Goal: Task Accomplishment & Management: Complete application form

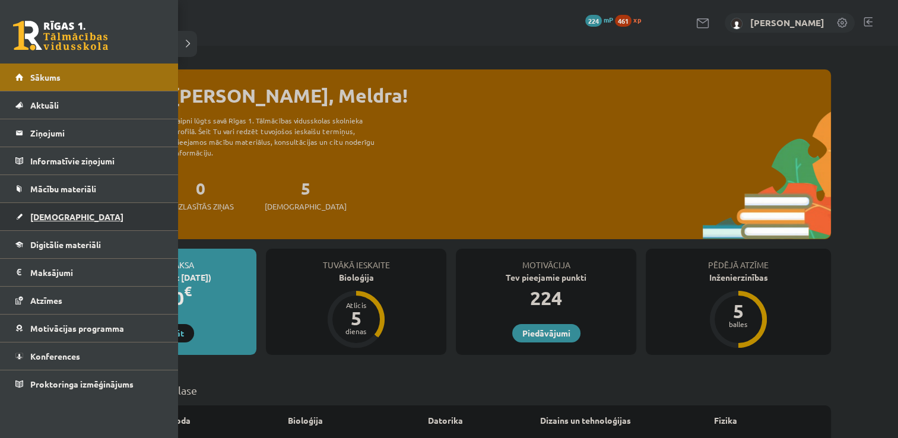
click at [33, 220] on span "[DEMOGRAPHIC_DATA]" at bounding box center [76, 216] width 93 height 11
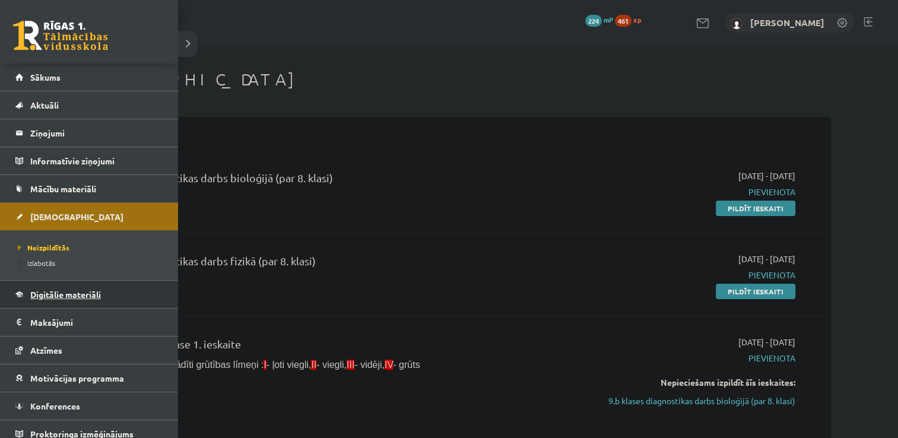
click at [24, 295] on link "Digitālie materiāli" at bounding box center [89, 294] width 148 height 27
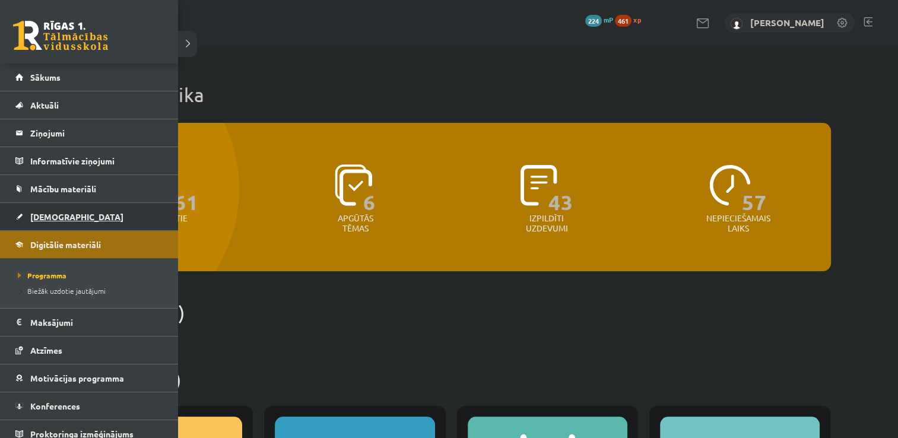
click at [34, 216] on span "[DEMOGRAPHIC_DATA]" at bounding box center [76, 216] width 93 height 11
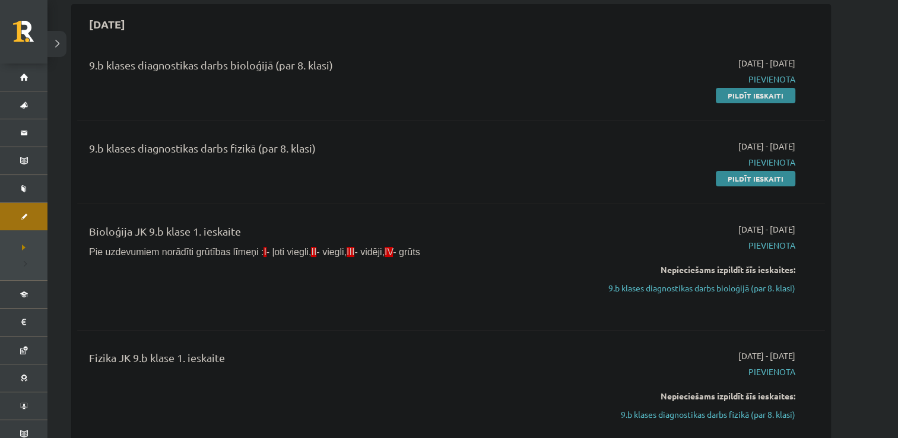
scroll to position [110, 0]
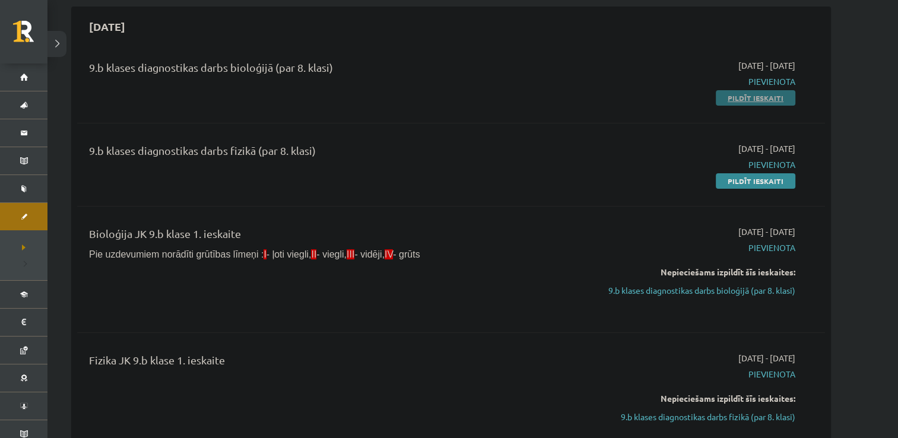
click at [757, 97] on link "Pildīt ieskaiti" at bounding box center [756, 97] width 80 height 15
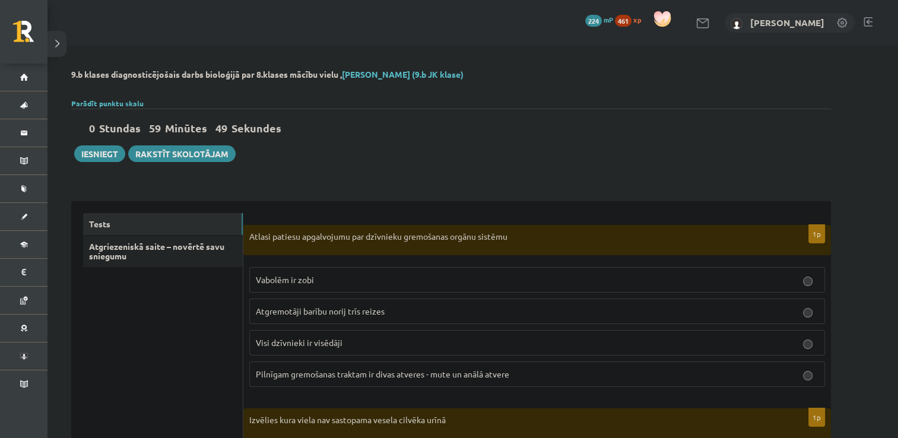
click at [460, 307] on p "Atgremotāji barību norij trīs reizes" at bounding box center [537, 311] width 563 height 12
click at [458, 338] on p "Visi dzīvnieki ir visēdāji" at bounding box center [537, 343] width 563 height 12
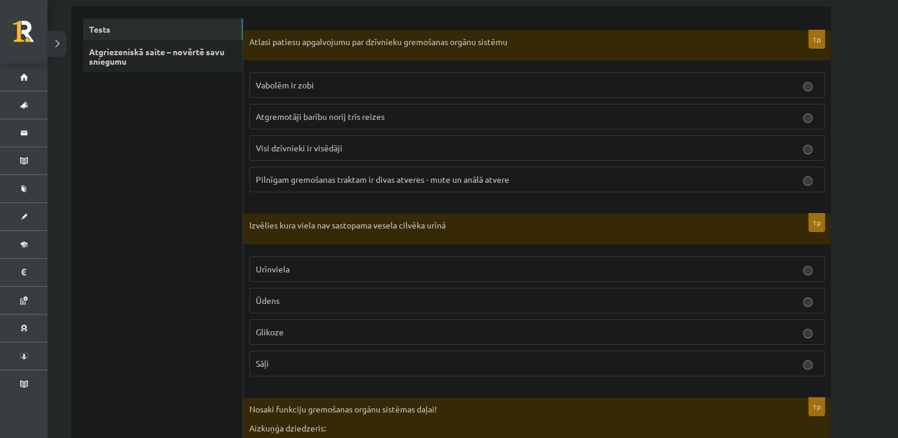
scroll to position [194, 0]
click at [336, 189] on label "Pilnīgam gremošanas traktam ir divas atveres - mute un anālā atvere" at bounding box center [537, 181] width 576 height 26
click at [339, 269] on p "Urīnviela" at bounding box center [537, 270] width 563 height 12
click at [341, 293] on label "Ūdens" at bounding box center [537, 302] width 576 height 26
click at [319, 346] on fieldset "Urīnviela Ūdens Glikoze Sāļi" at bounding box center [537, 316] width 576 height 129
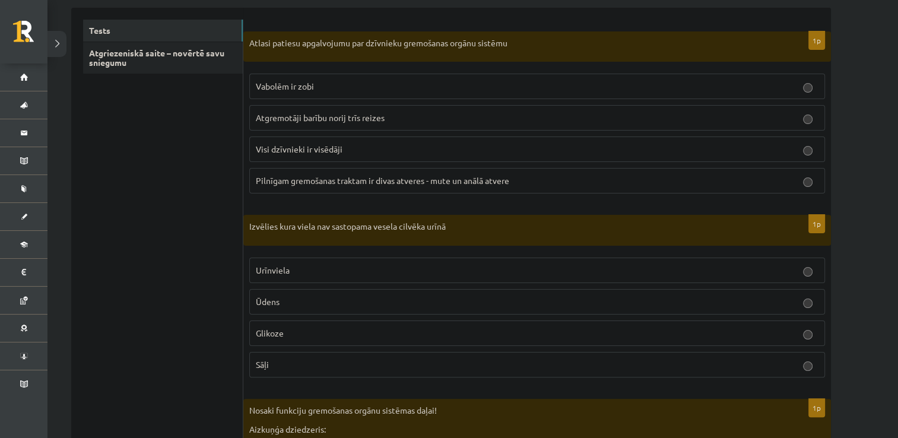
click at [300, 339] on label "Glikoze" at bounding box center [537, 334] width 576 height 26
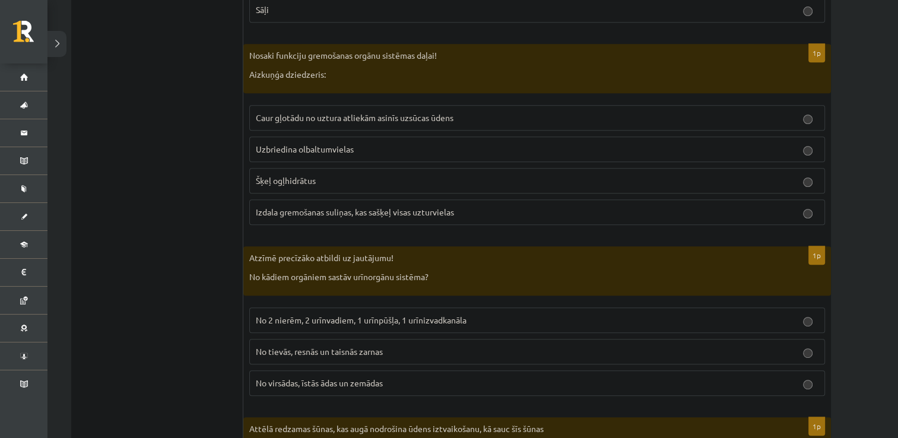
scroll to position [549, 0]
click at [311, 212] on span "Izdala gremošanas suliņas, kas sašķeļ visas uzturvielas" at bounding box center [355, 212] width 198 height 11
click at [348, 315] on span "No 2 nierēm, 2 urīnvadiem, 1 urīnpūšļa, 1 urīnizvadkanāla" at bounding box center [361, 320] width 211 height 11
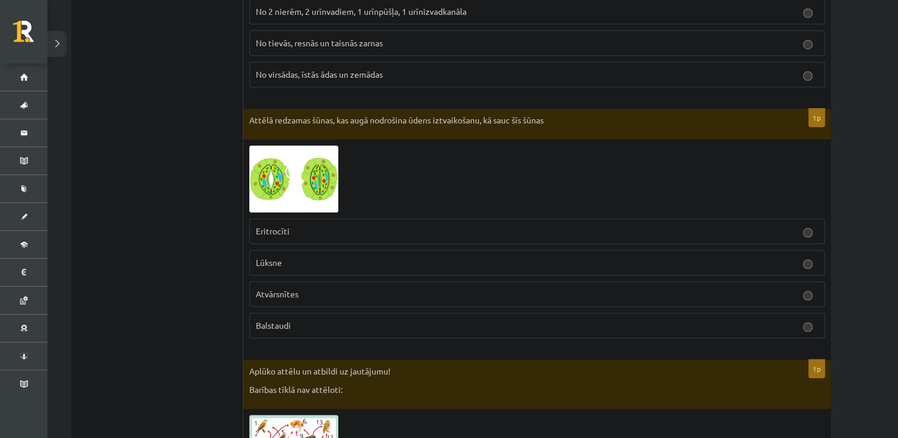
scroll to position [862, 0]
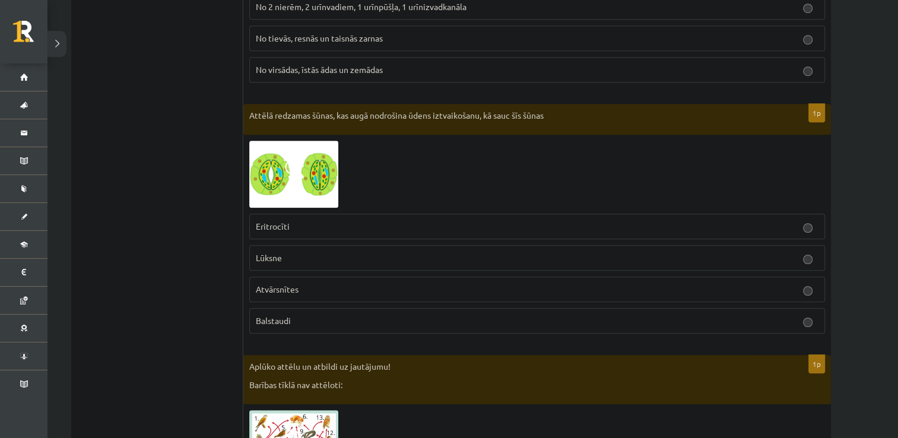
click at [330, 289] on p "Atvārsnītes" at bounding box center [537, 289] width 563 height 12
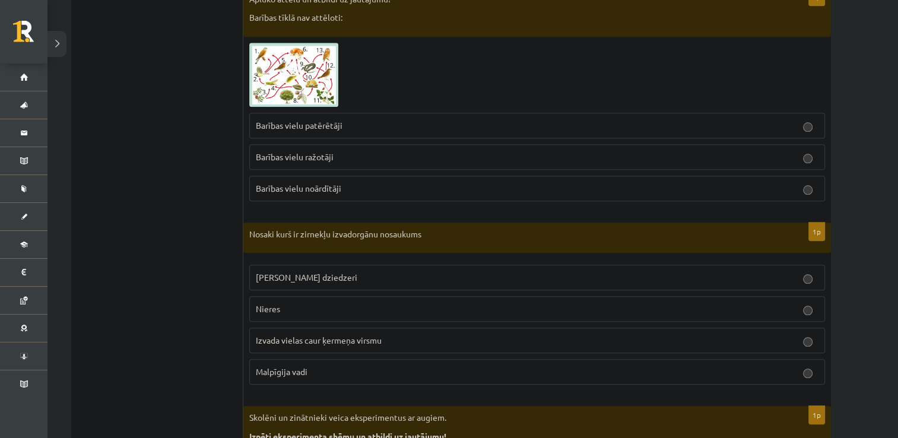
scroll to position [1230, 0]
click at [743, 191] on label "Barības vielu noārdītāji" at bounding box center [537, 188] width 576 height 26
click at [609, 281] on label "Zaļie dziedzeri" at bounding box center [537, 277] width 576 height 26
click at [527, 367] on p "Malpīgija vadi" at bounding box center [537, 371] width 563 height 12
click at [527, 351] on fieldset "Zaļie dziedzeri Nieres Izvada vielas caur ķermeņa virsmu Malpīgija vadi" at bounding box center [537, 322] width 576 height 129
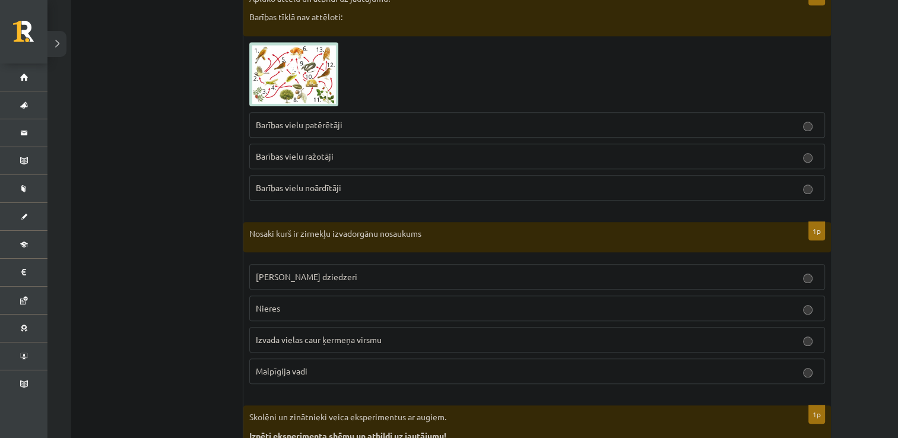
click at [511, 336] on p "Izvada vielas caur ķermeņa virsmu" at bounding box center [537, 340] width 563 height 12
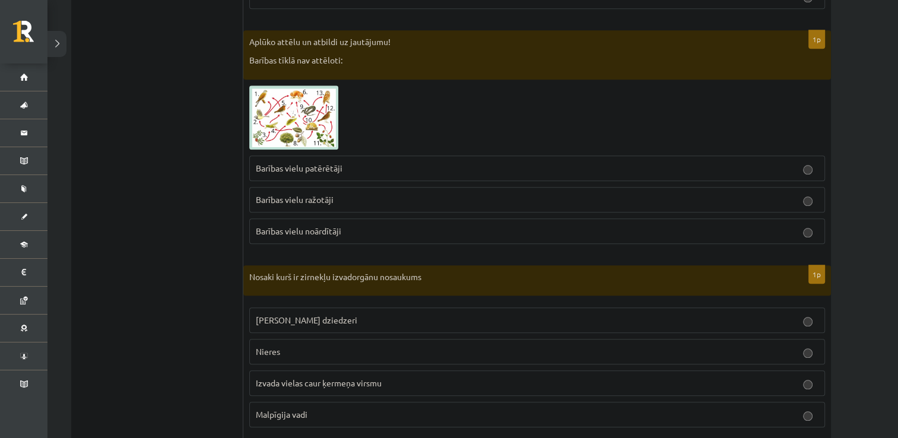
scroll to position [1188, 0]
click at [407, 408] on p "Malpīgija vadi" at bounding box center [537, 414] width 563 height 12
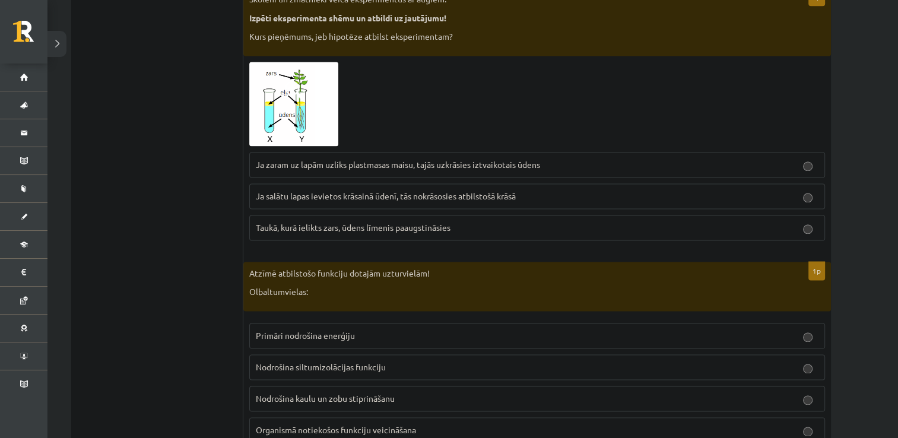
scroll to position [1653, 0]
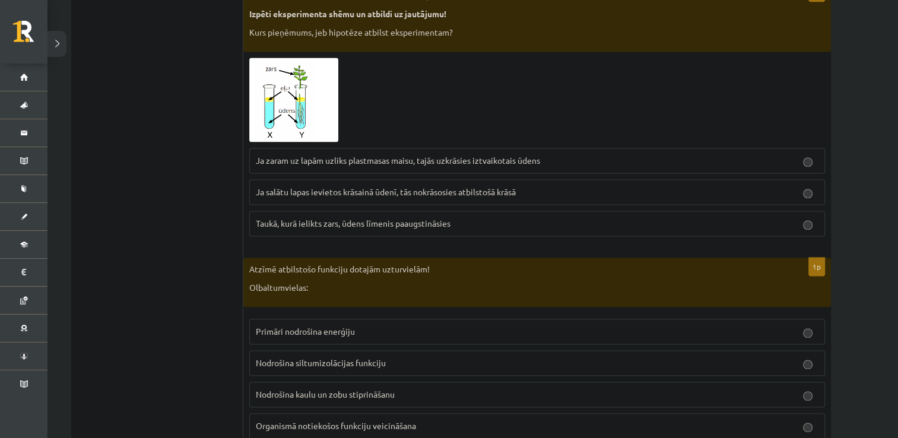
click at [380, 155] on span "Ja zaram uz lapām uzliks plastmasas maisu, tajās uzkrāsies iztvaikotais ūdens" at bounding box center [398, 160] width 284 height 11
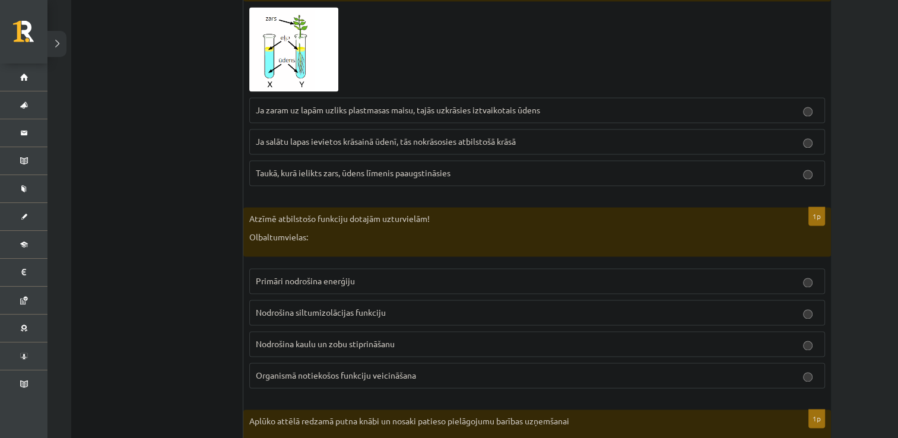
scroll to position [1705, 0]
click at [272, 372] on p "Organismā notiekošos funkciju veicināšana" at bounding box center [537, 374] width 563 height 12
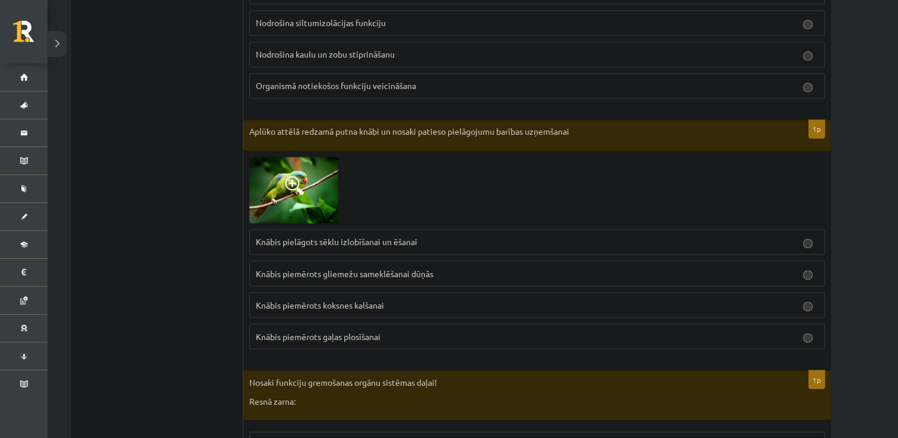
scroll to position [1992, 0]
click at [302, 179] on span at bounding box center [294, 185] width 19 height 19
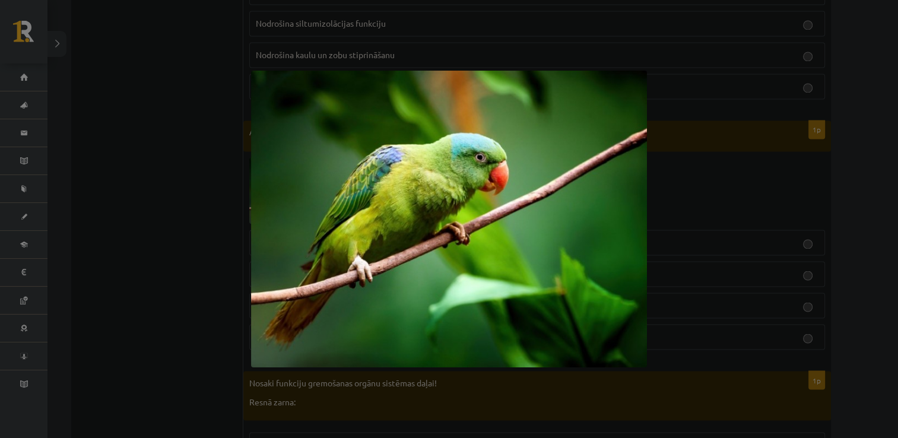
click at [216, 203] on div at bounding box center [449, 219] width 898 height 438
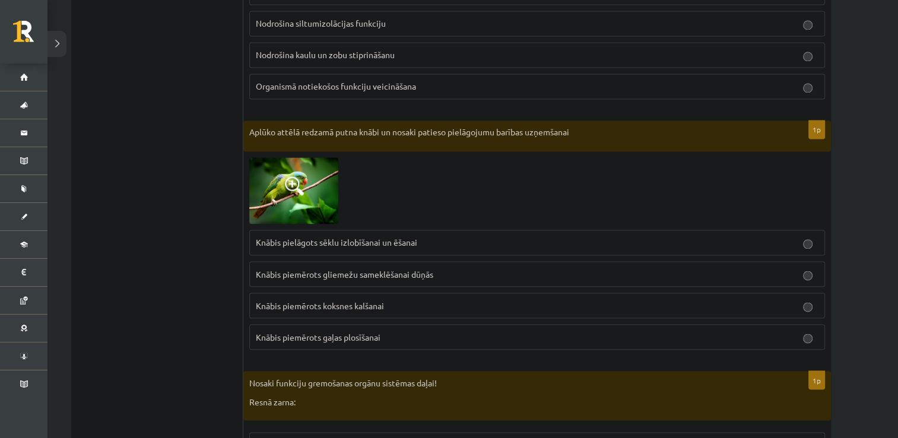
click at [334, 237] on span "Knābis pielāgots sēklu izlobīšanai un ēšanai" at bounding box center [337, 242] width 162 height 11
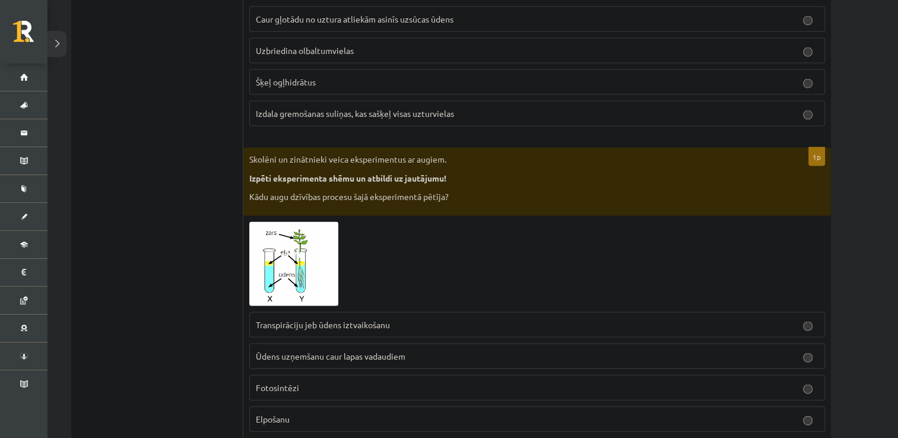
scroll to position [2477, 0]
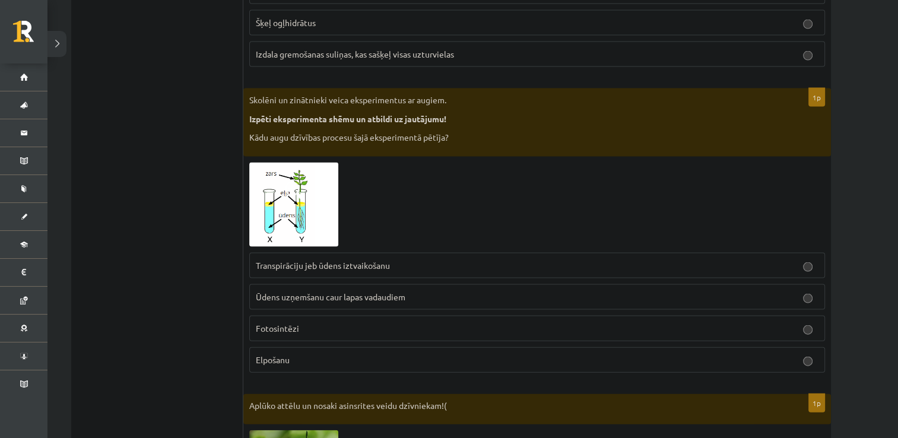
click at [379, 260] on p "Transpirāciju jeb ūdens iztvaikošanu" at bounding box center [537, 266] width 563 height 12
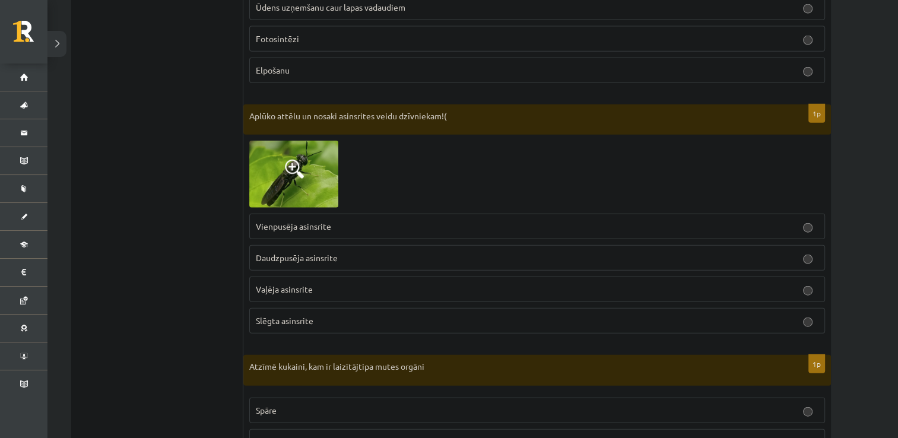
scroll to position [2767, 0]
click at [300, 160] on span at bounding box center [294, 169] width 19 height 19
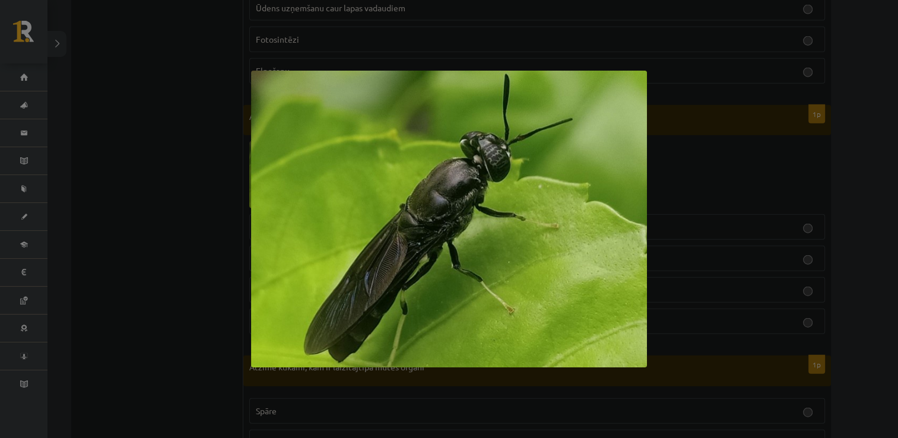
click at [219, 285] on div at bounding box center [449, 219] width 898 height 438
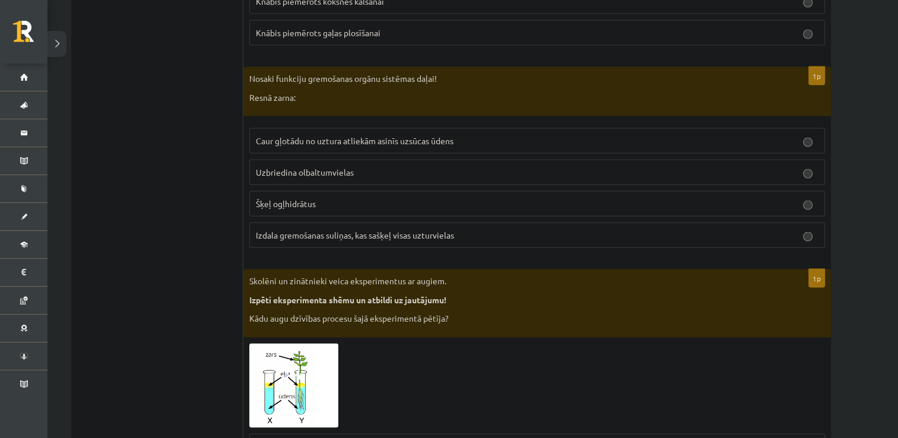
scroll to position [2286, 0]
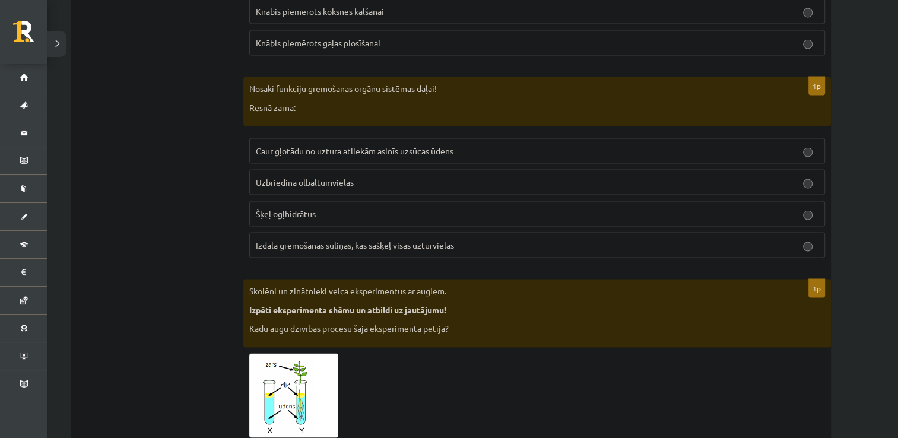
click at [423, 145] on span "Caur gļotādu no uztura atliekām asinīs uzsūcas ūdens" at bounding box center [355, 150] width 198 height 11
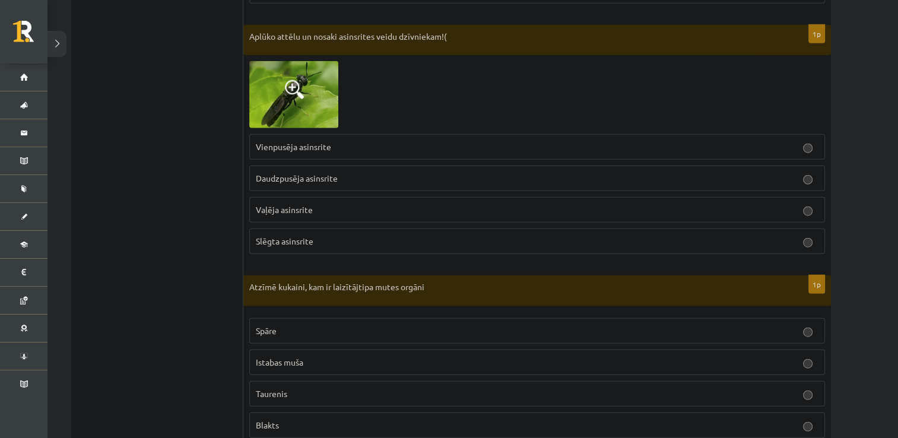
scroll to position [2846, 0]
click at [274, 198] on label "Vaļēja asinsrite" at bounding box center [537, 211] width 576 height 26
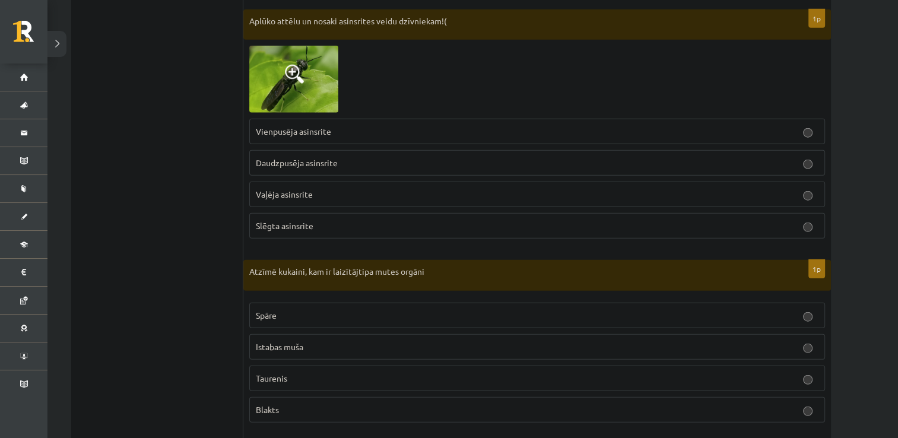
scroll to position [2863, 0]
click at [295, 340] on p "Istabas muša" at bounding box center [537, 346] width 563 height 12
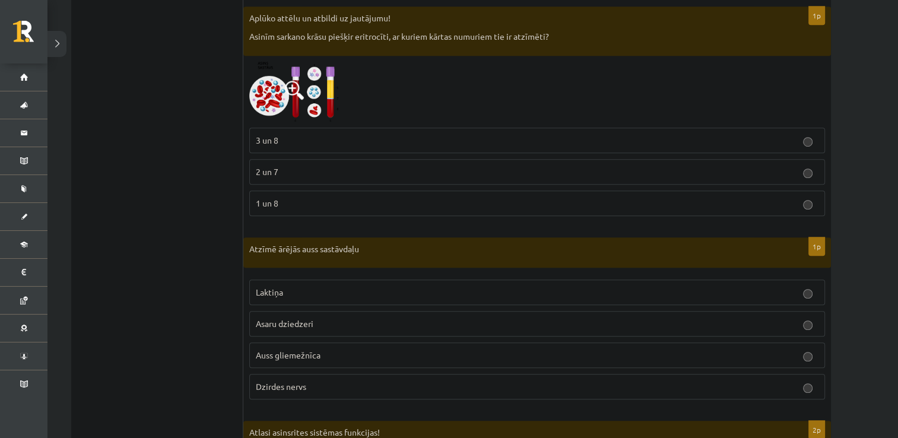
scroll to position [5300, 0]
click at [286, 286] on p "Laktiņa" at bounding box center [537, 292] width 563 height 12
click at [300, 318] on span "Asaru dziedzeri" at bounding box center [285, 323] width 58 height 11
click at [314, 286] on p "Laktiņa" at bounding box center [537, 292] width 563 height 12
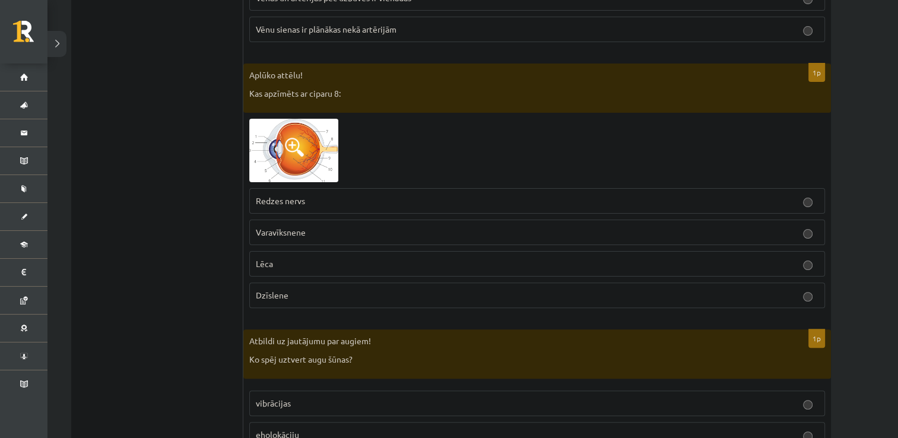
scroll to position [4774, 0]
click at [295, 118] on img at bounding box center [293, 150] width 89 height 64
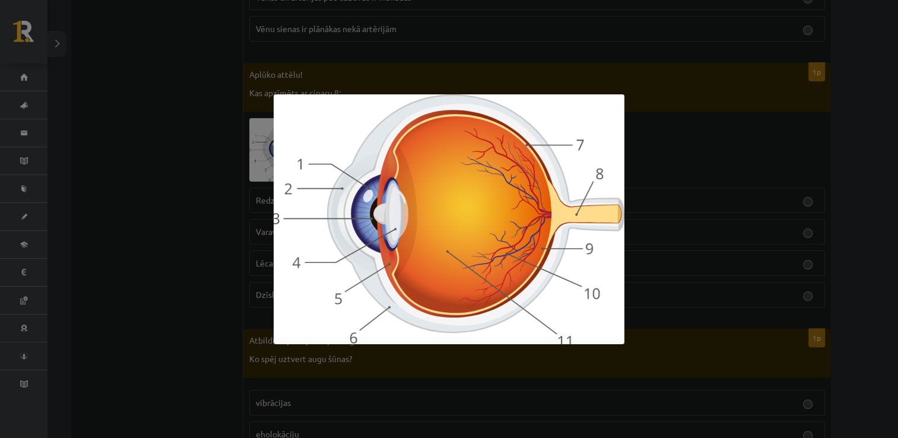
click at [160, 141] on div at bounding box center [449, 219] width 898 height 438
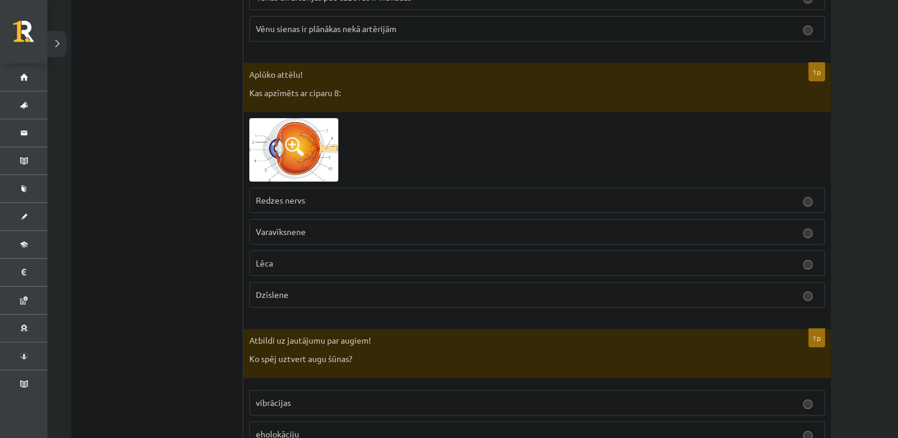
click at [319, 194] on p "Redzes nervs" at bounding box center [537, 200] width 563 height 12
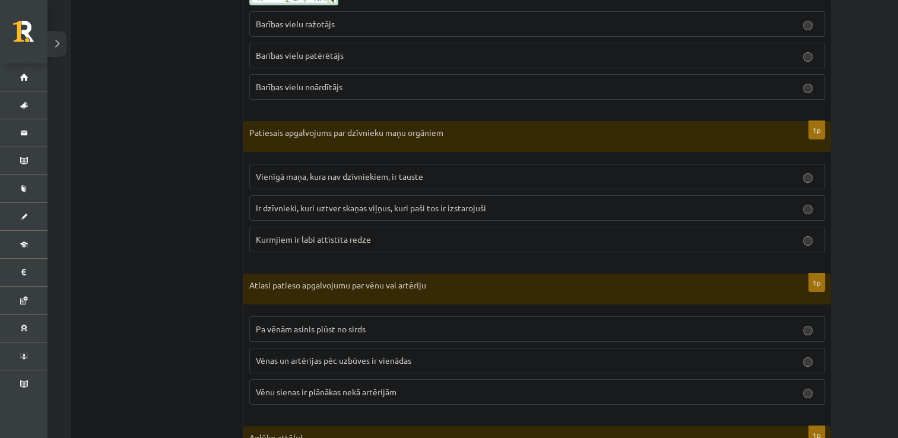
scroll to position [4409, 0]
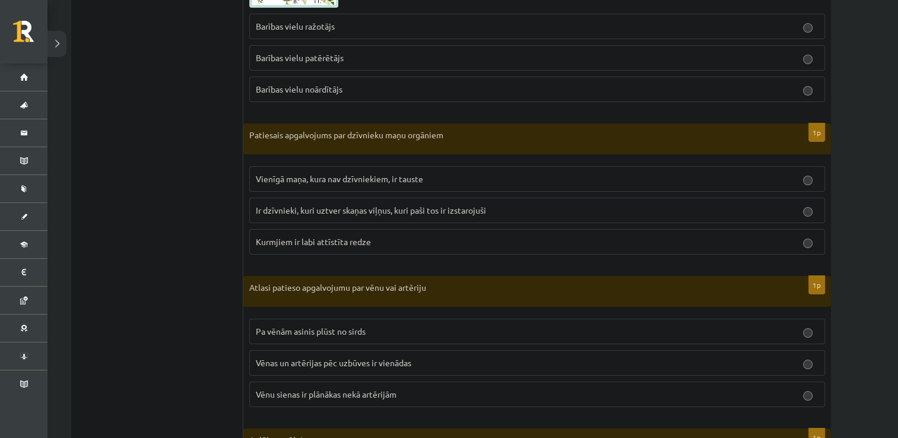
click at [306, 205] on span "Ir dzīvnieki, kuri uztver skaņas viļņus, kuri paši tos ir izstarojuši" at bounding box center [371, 210] width 230 height 11
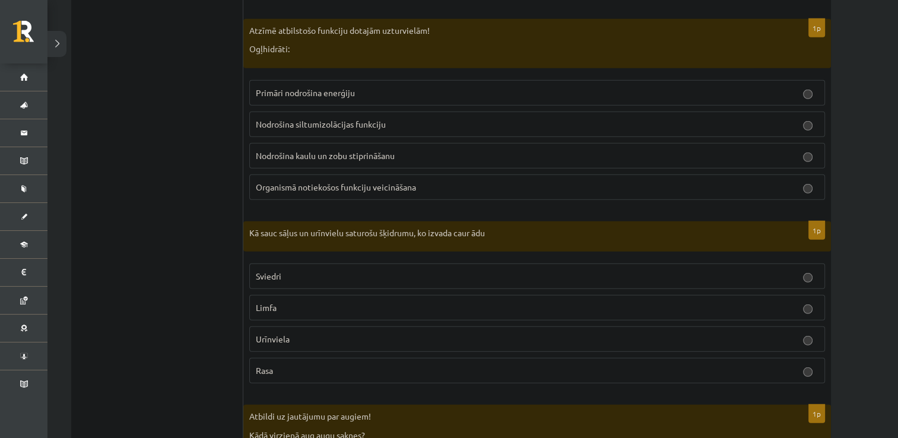
scroll to position [3289, 0]
click at [274, 270] on span "Sviedri" at bounding box center [269, 275] width 26 height 11
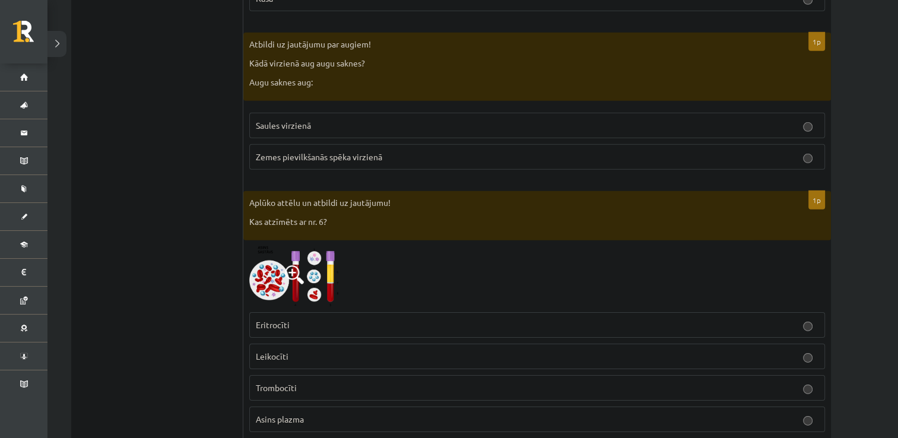
scroll to position [3660, 0]
click at [278, 150] on label "Zemes pievilkšanās spēka virzienā" at bounding box center [537, 157] width 576 height 26
click at [300, 413] on p "Asins plazma" at bounding box center [537, 419] width 563 height 12
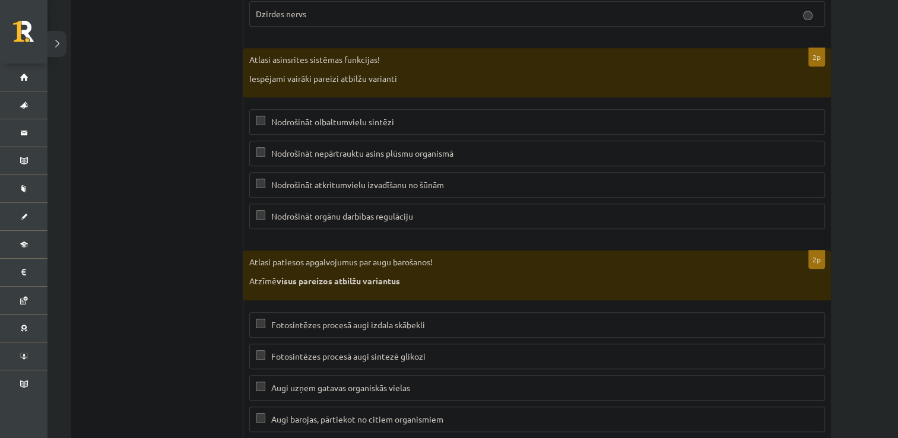
scroll to position [5681, 0]
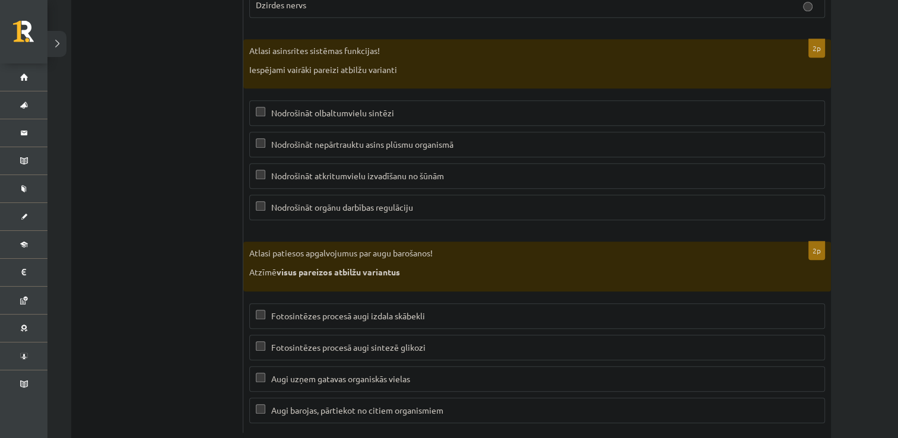
click at [353, 335] on label "Fotosintēzes procesā augi sintezē glikozi" at bounding box center [537, 348] width 576 height 26
click at [346, 306] on fieldset "Fotosintēzes procesā augi izdala skābekli Fotosintēzes procesā augi sintezē gli…" at bounding box center [537, 362] width 576 height 129
click at [353, 310] on p "Fotosintēzes procesā augi izdala skābekli" at bounding box center [537, 316] width 563 height 12
click at [332, 374] on span "Augi uzņem gatavas organiskās vielas" at bounding box center [340, 379] width 139 height 11
click at [312, 373] on p "Augi uzņem gatavas organiskās vielas" at bounding box center [537, 379] width 563 height 12
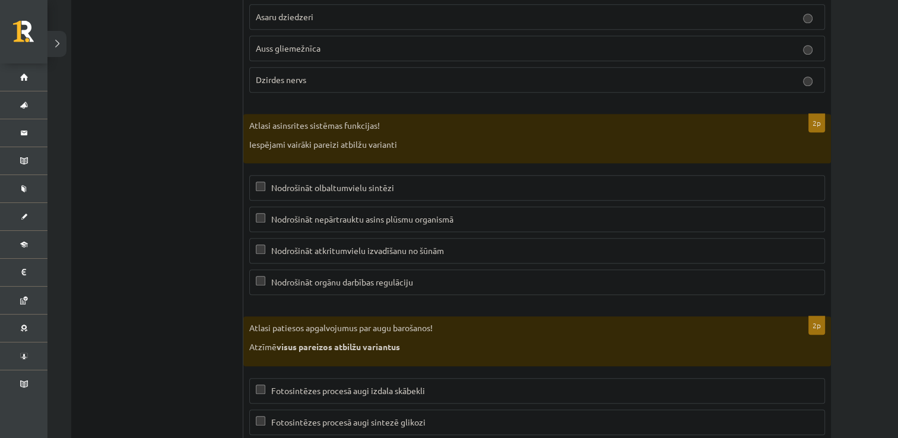
scroll to position [5604, 0]
click at [314, 216] on span "Nodrošināt nepārtrauktu asins plūsmu organismā" at bounding box center [362, 221] width 182 height 11
click at [369, 279] on span "Nodrošināt orgānu darbības regulāciju" at bounding box center [342, 284] width 142 height 11
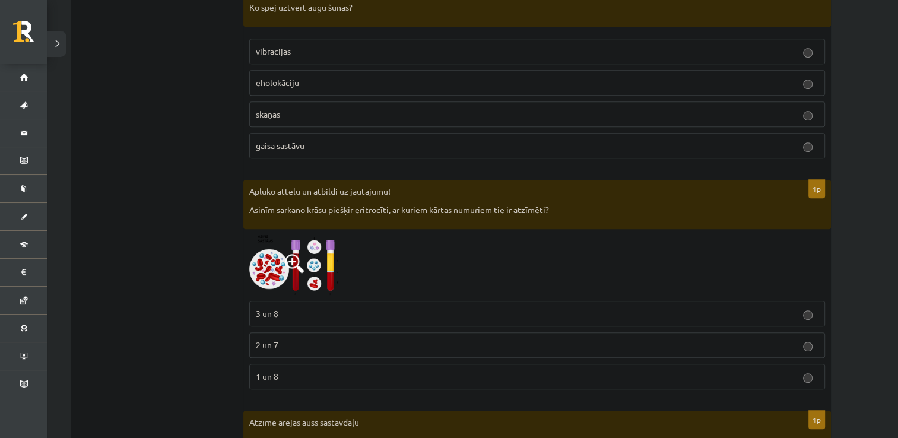
scroll to position [5126, 0]
click at [286, 235] on img at bounding box center [293, 265] width 89 height 60
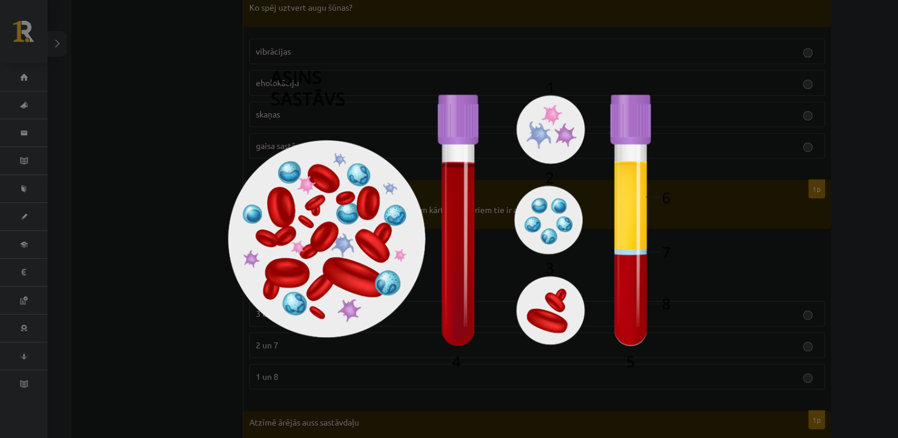
click at [125, 173] on div at bounding box center [449, 219] width 898 height 438
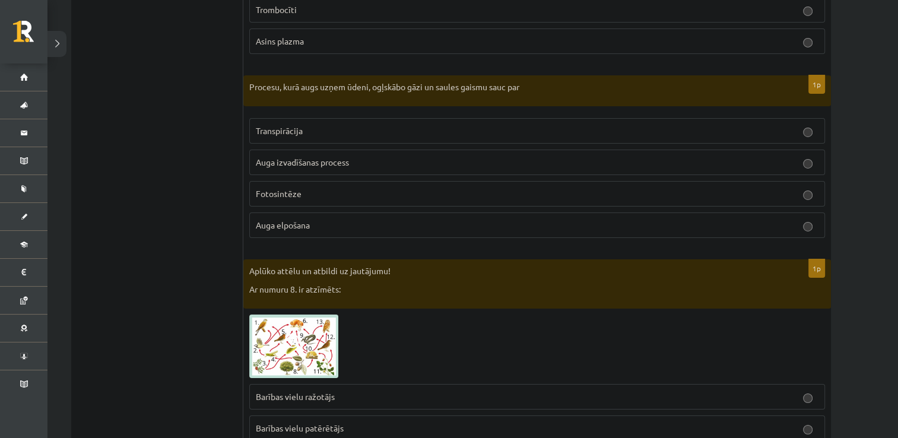
scroll to position [4038, 0]
click at [331, 157] on span "Auga izvadīšanas process" at bounding box center [302, 162] width 93 height 11
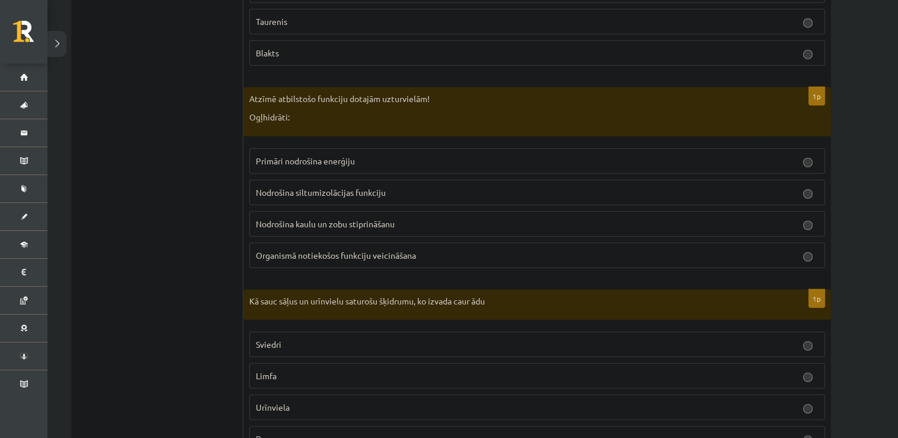
scroll to position [3219, 0]
click at [268, 156] on span "Primāri nodrošina enerģiju" at bounding box center [305, 161] width 99 height 11
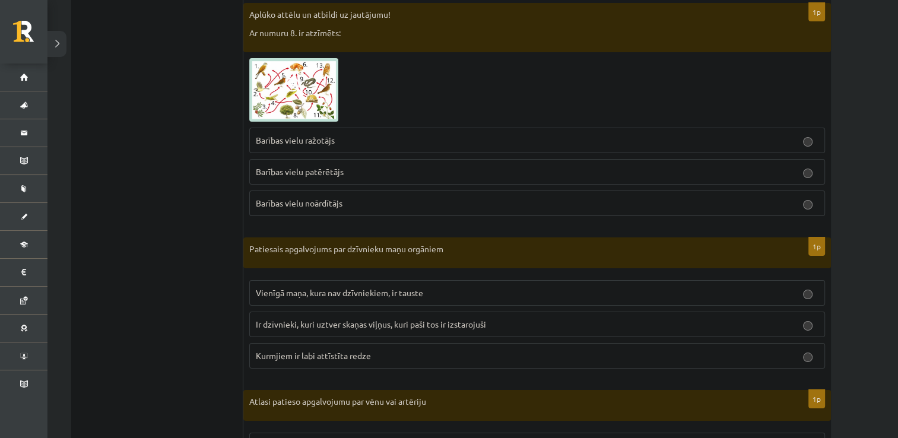
scroll to position [4295, 0]
click at [316, 194] on label "Barības vielu noārdītājs" at bounding box center [537, 204] width 576 height 26
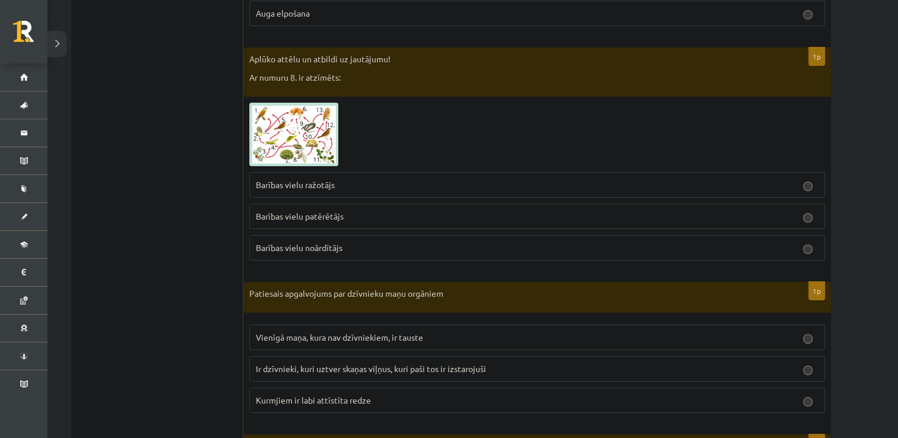
scroll to position [4249, 0]
click at [300, 122] on span at bounding box center [294, 131] width 19 height 19
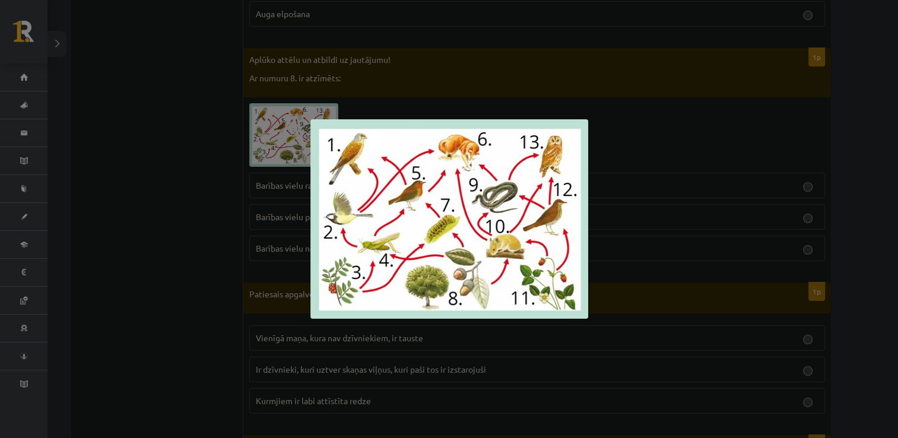
click at [203, 227] on div at bounding box center [449, 219] width 898 height 438
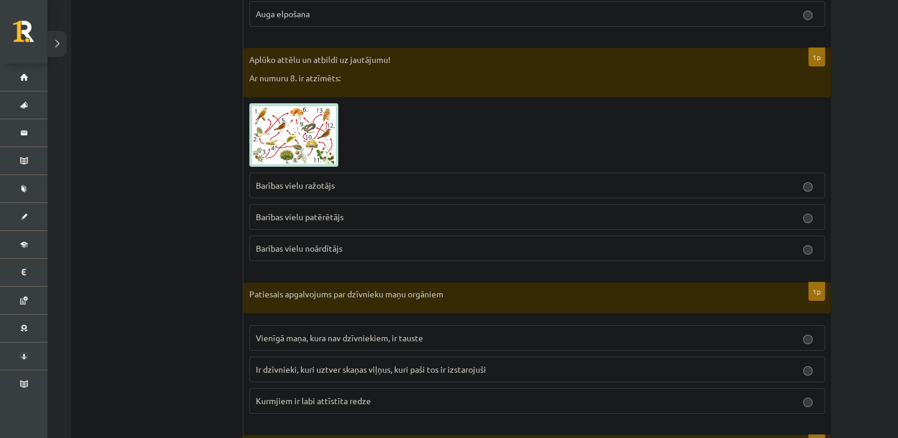
click at [276, 177] on label "Barības vielu ražotājs" at bounding box center [537, 186] width 576 height 26
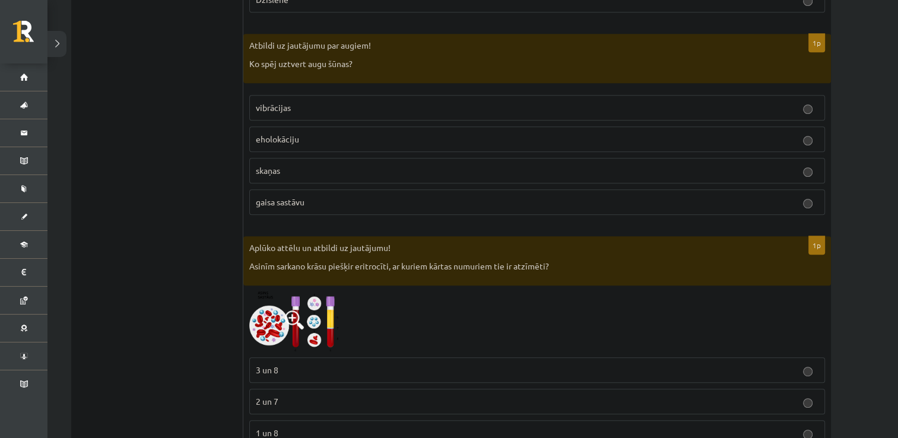
scroll to position [5052, 0]
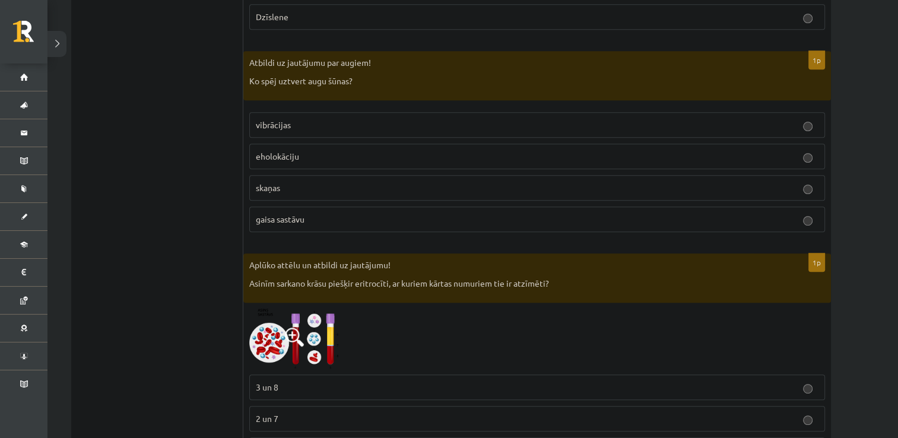
click at [311, 213] on p "gaisa sastāvu" at bounding box center [537, 219] width 563 height 12
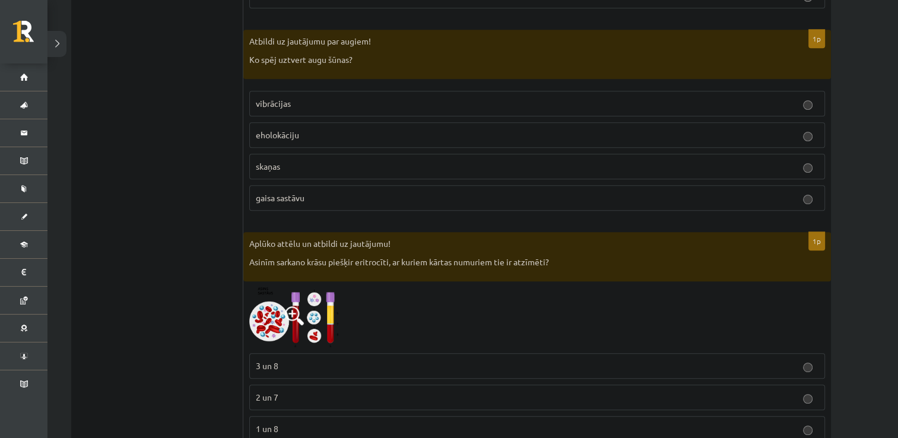
scroll to position [5078, 0]
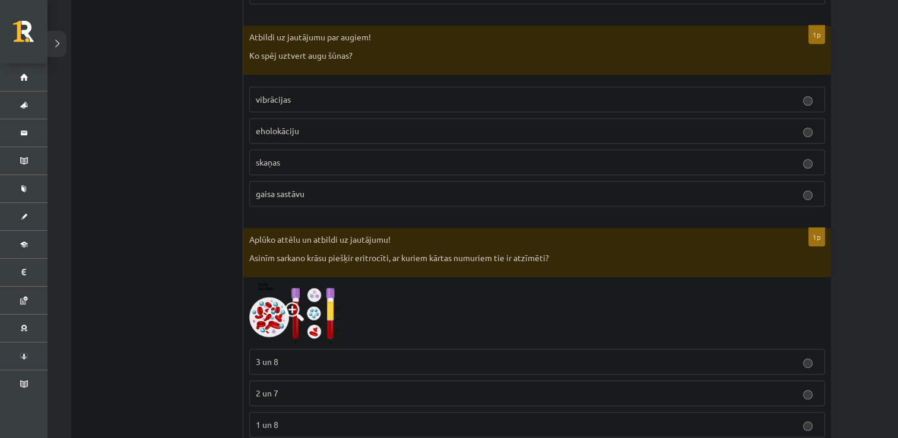
click at [279, 388] on fieldset "3 un 8 2 un 7 1 un 8" at bounding box center [537, 392] width 576 height 98
click at [293, 419] on p "1 un 8" at bounding box center [537, 425] width 563 height 12
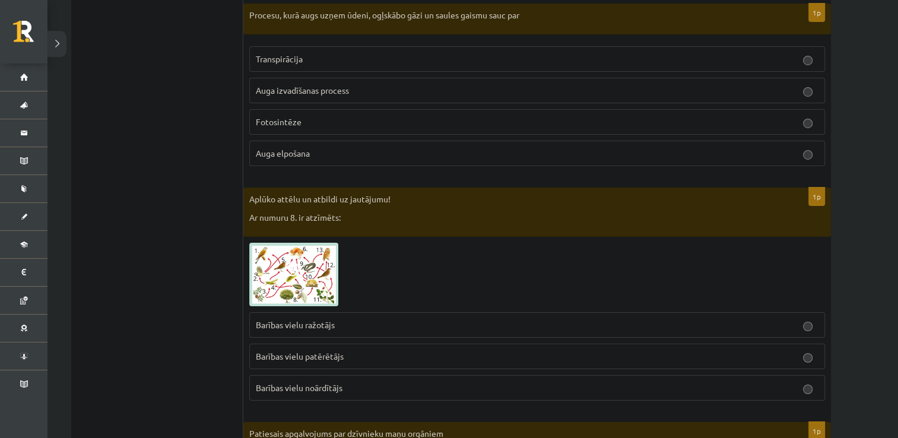
scroll to position [4106, 0]
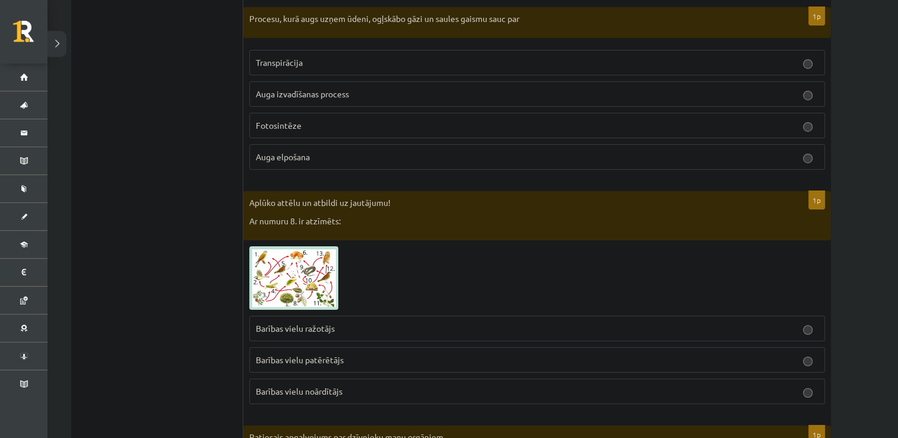
click at [296, 265] on span at bounding box center [294, 274] width 19 height 19
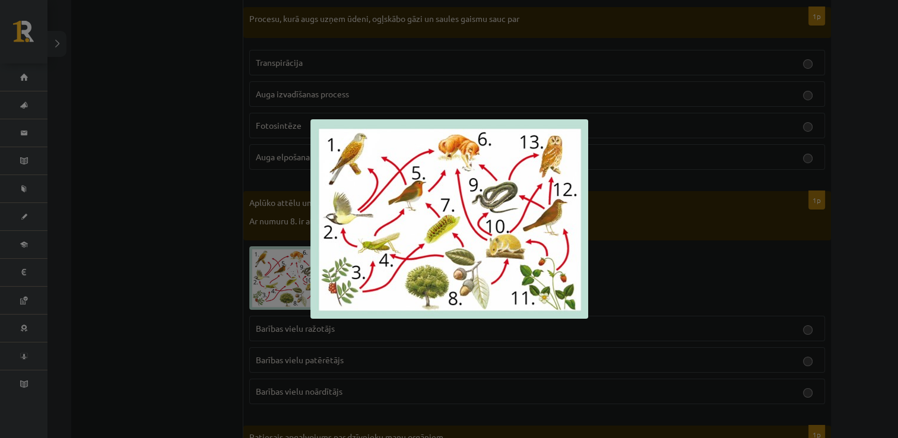
click at [200, 313] on div at bounding box center [449, 219] width 898 height 438
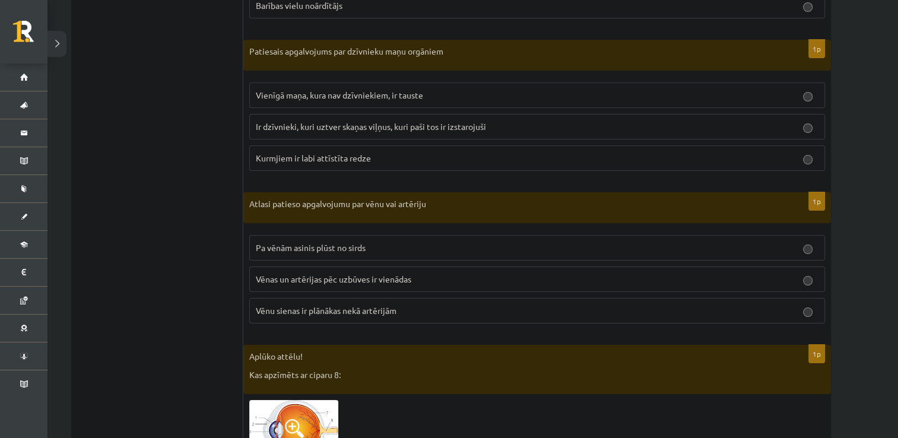
scroll to position [4437, 0]
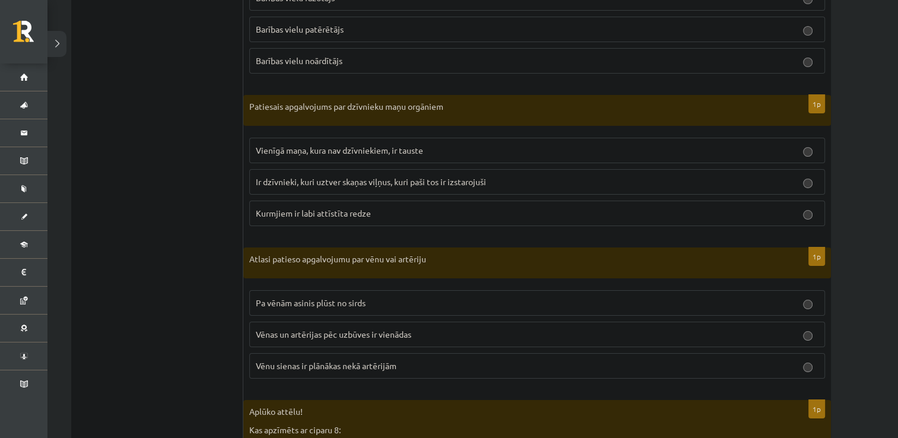
click at [304, 360] on span "Vēnu sienas ir plānākas nekā artērijām" at bounding box center [326, 365] width 141 height 11
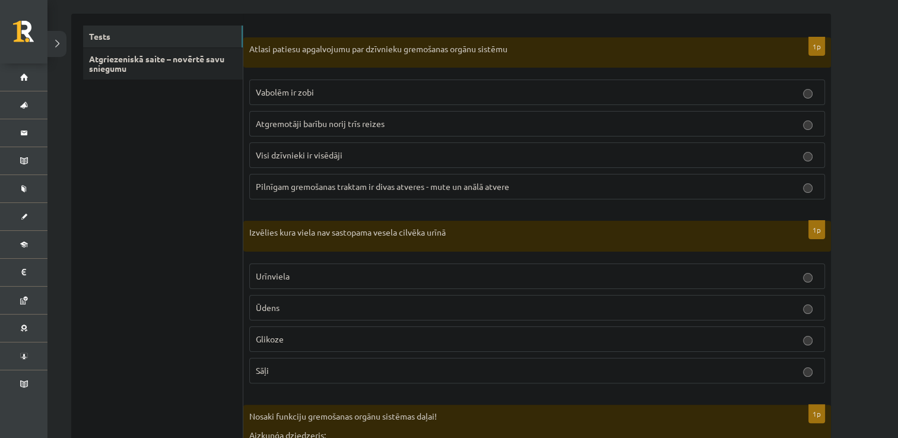
scroll to position [0, 0]
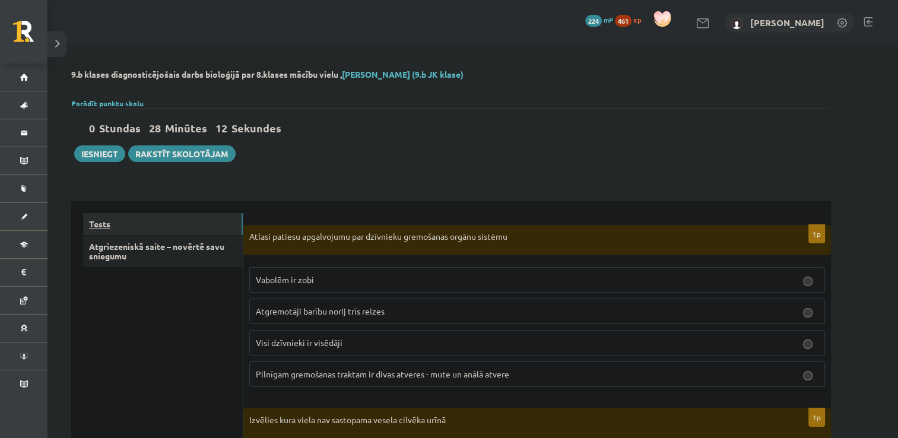
click at [97, 233] on link "Tests" at bounding box center [163, 224] width 160 height 22
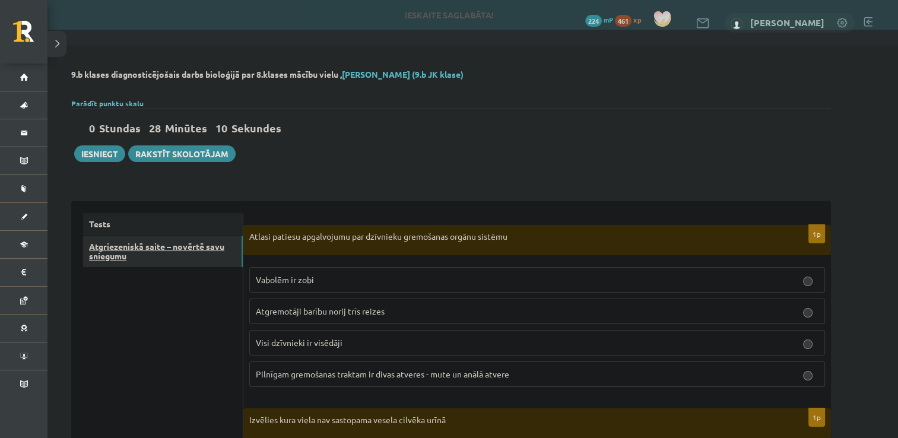
click at [112, 263] on link "Atgriezeniskā saite – novērtē savu sniegumu" at bounding box center [163, 252] width 160 height 32
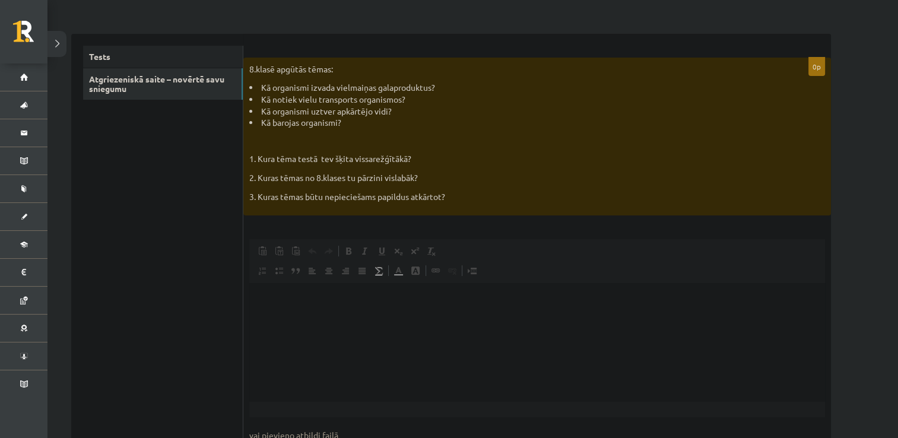
scroll to position [172, 0]
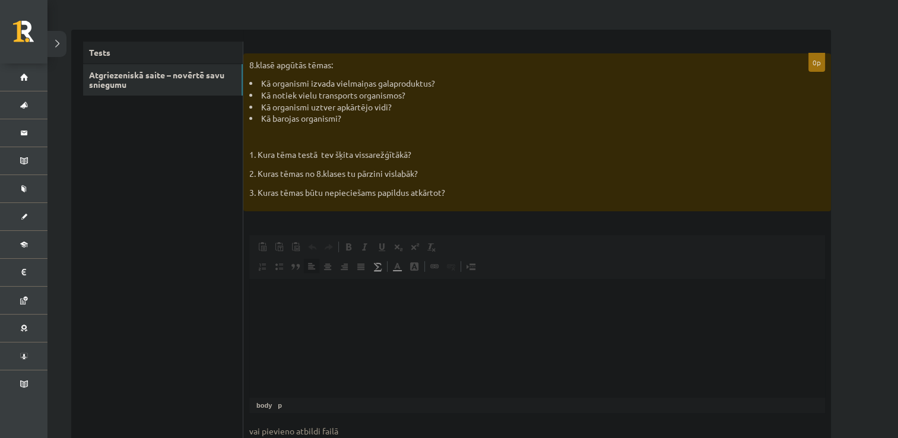
click at [303, 315] on html at bounding box center [537, 297] width 576 height 36
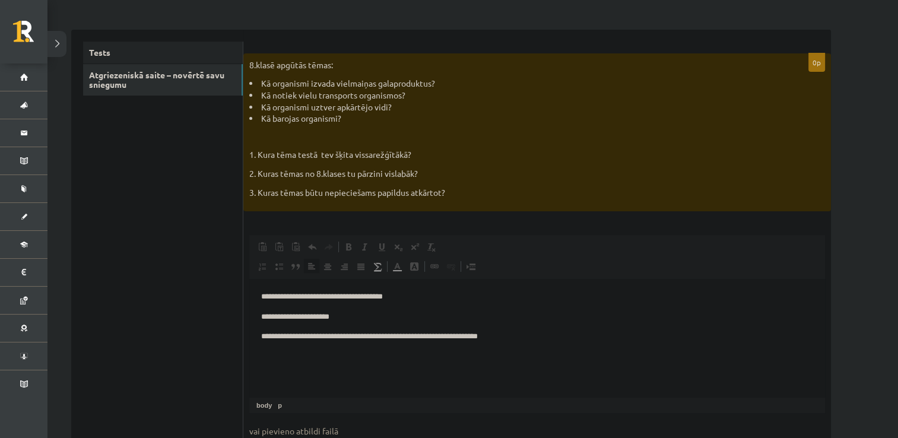
click at [501, 336] on p "**********" at bounding box center [537, 337] width 552 height 12
click at [522, 340] on p "**********" at bounding box center [537, 337] width 552 height 12
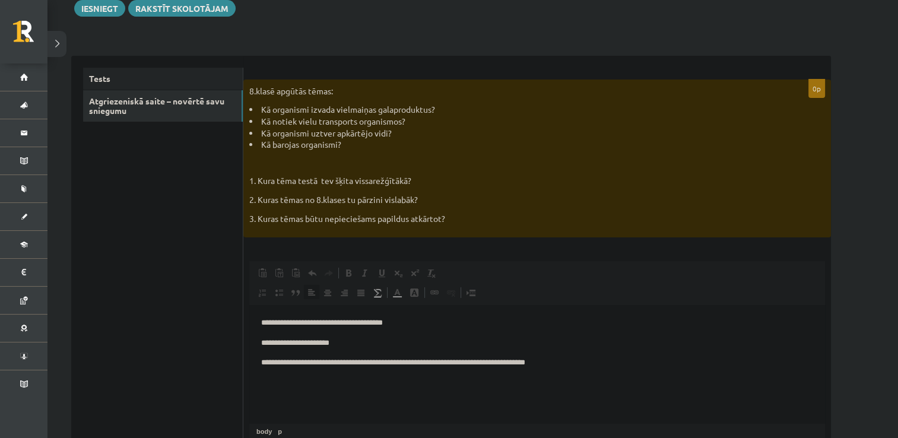
scroll to position [0, 0]
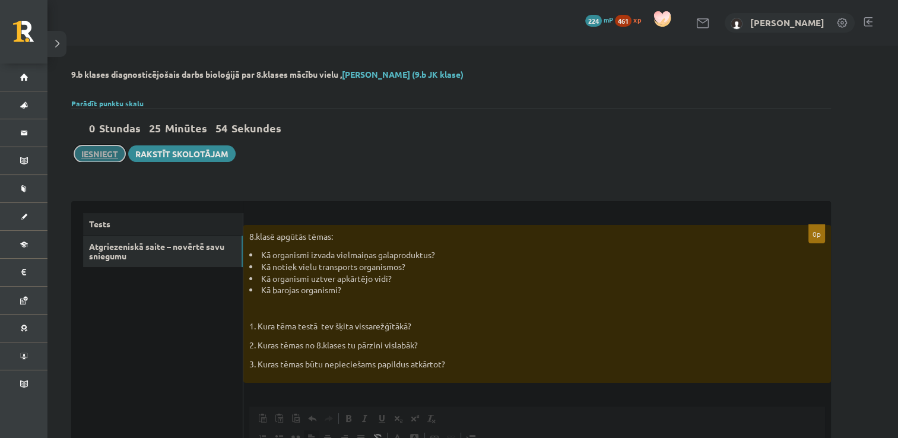
click at [98, 151] on button "Iesniegt" at bounding box center [99, 153] width 51 height 17
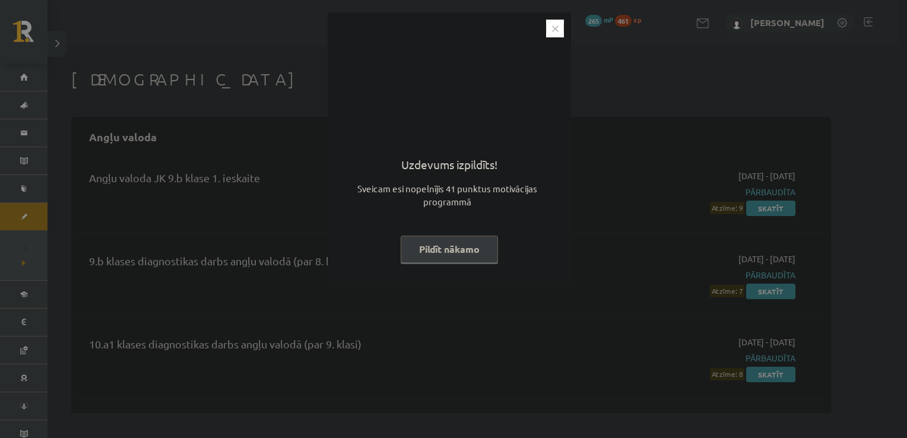
click at [431, 253] on button "Pildīt nākamo" at bounding box center [449, 249] width 97 height 27
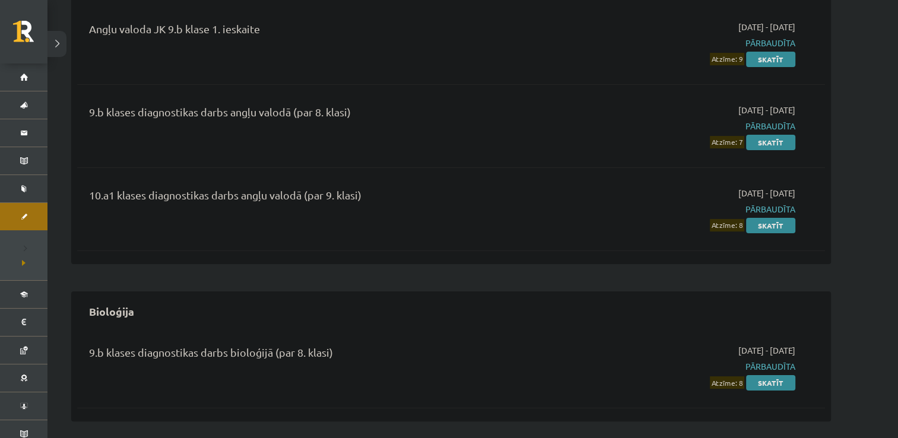
scroll to position [221, 0]
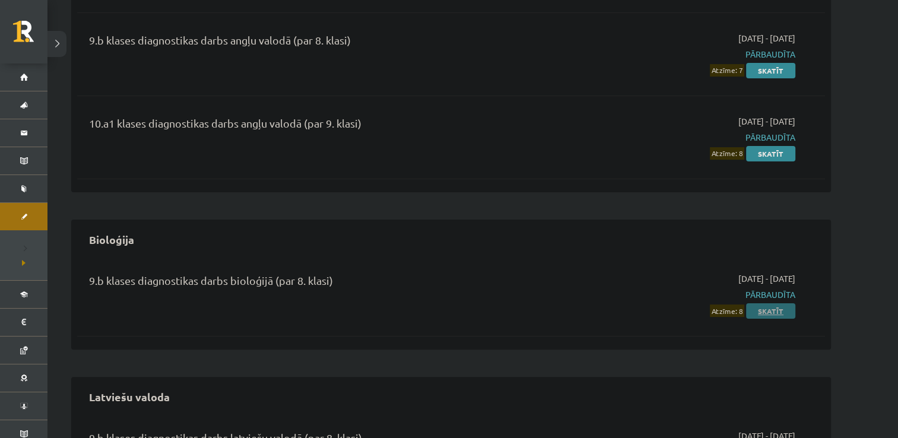
click at [770, 308] on link "Skatīt" at bounding box center [770, 310] width 49 height 15
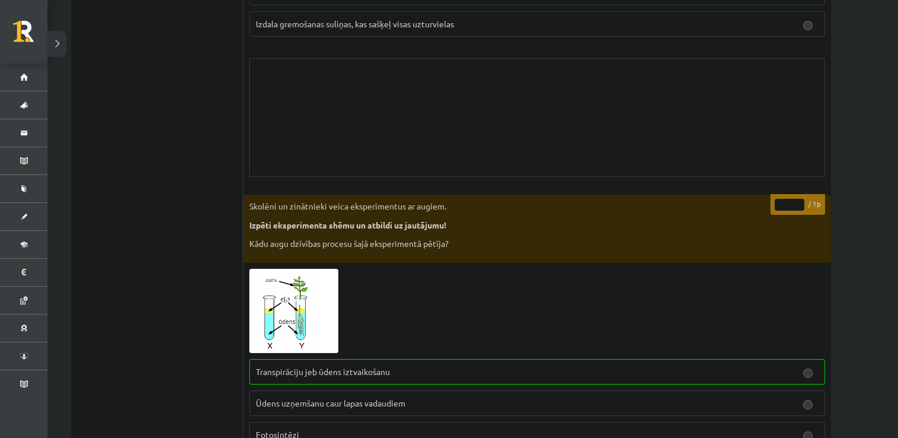
scroll to position [3753, 0]
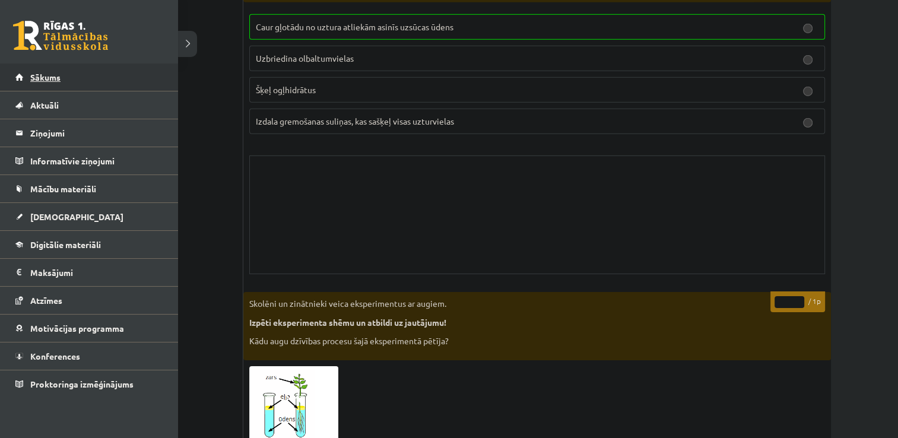
click at [27, 74] on link "Sākums" at bounding box center [89, 77] width 148 height 27
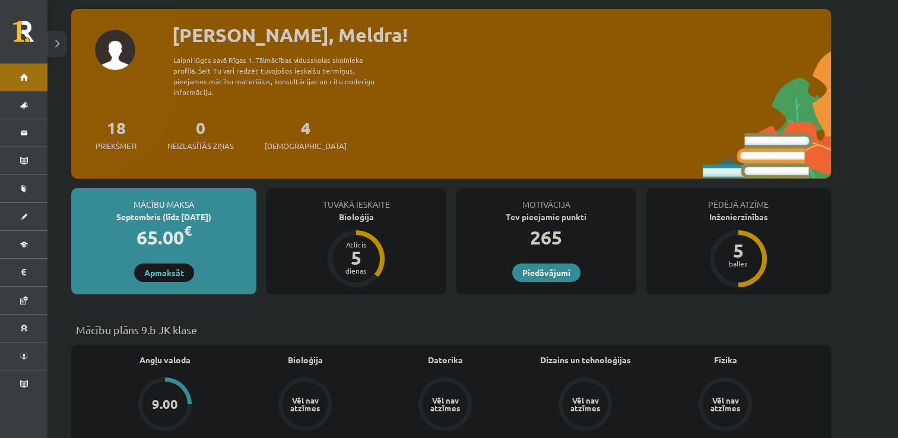
scroll to position [59, 0]
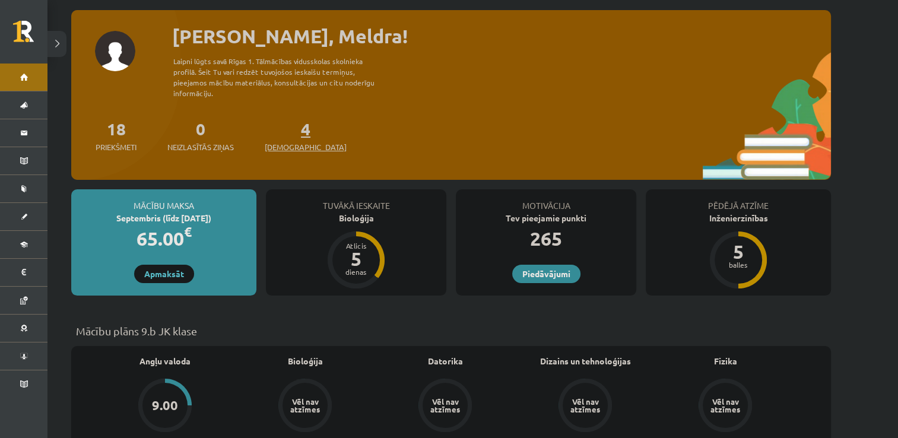
click at [290, 141] on span "[DEMOGRAPHIC_DATA]" at bounding box center [306, 147] width 82 height 12
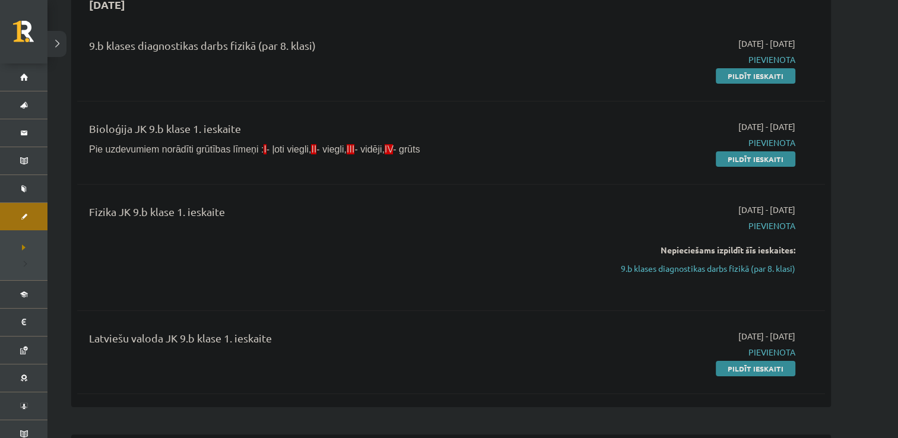
scroll to position [131, 0]
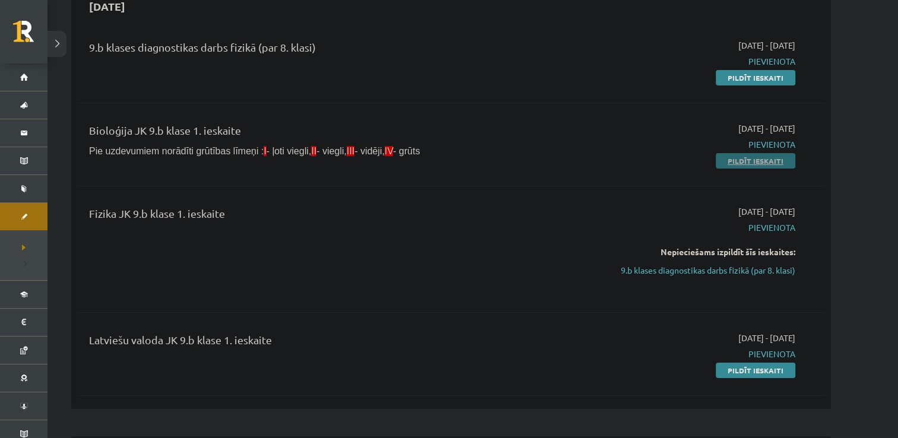
click at [735, 157] on link "Pildīt ieskaiti" at bounding box center [756, 160] width 80 height 15
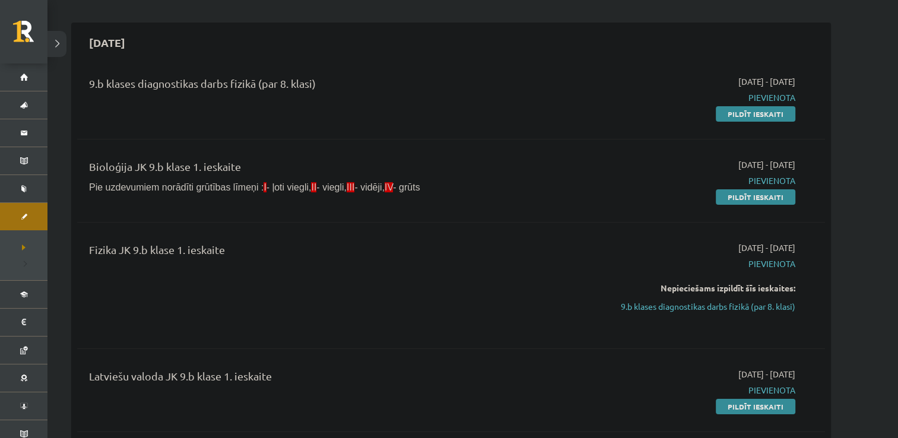
scroll to position [94, 0]
